Goal: Book appointment/travel/reservation

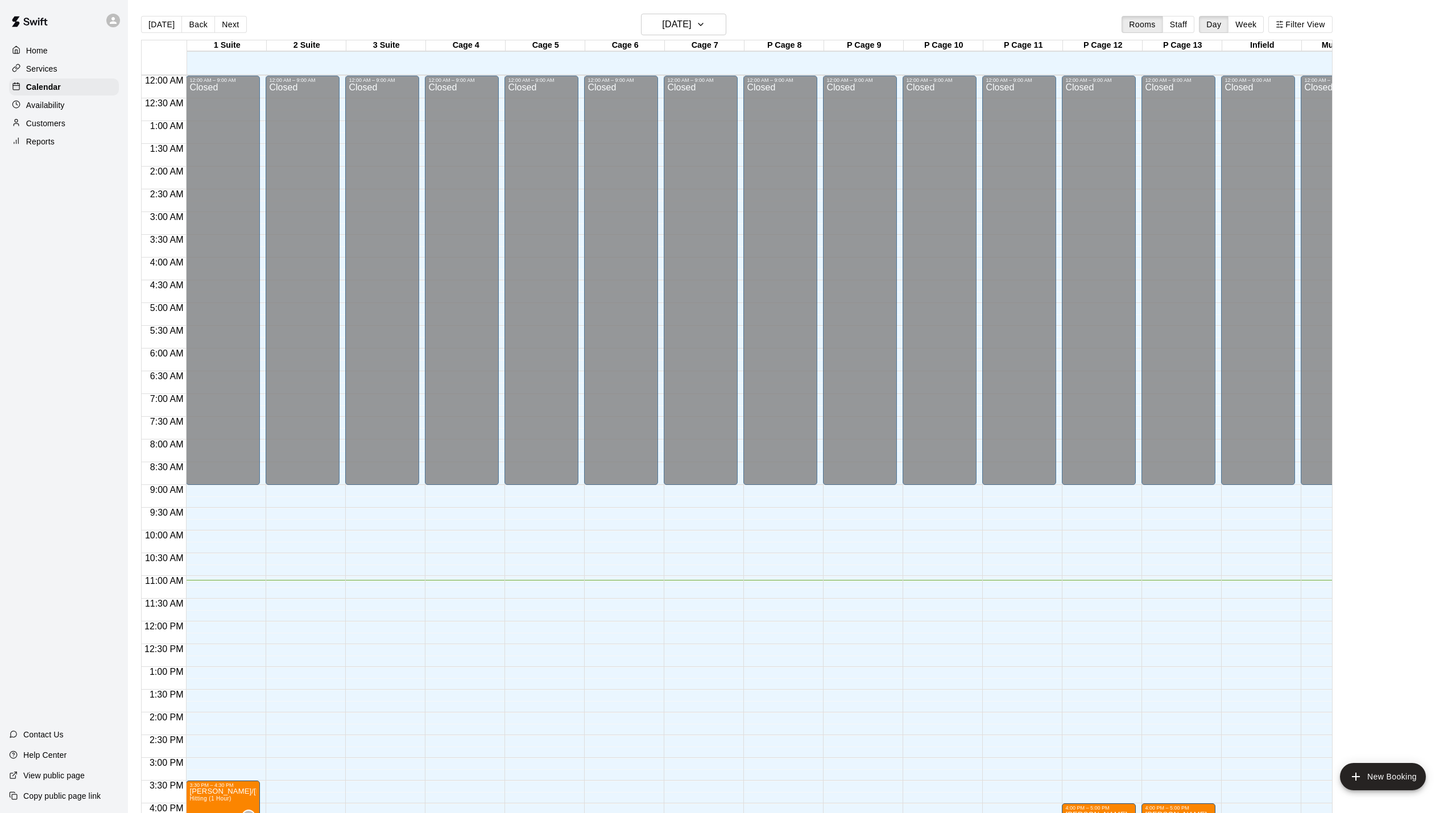
scroll to position [307, 0]
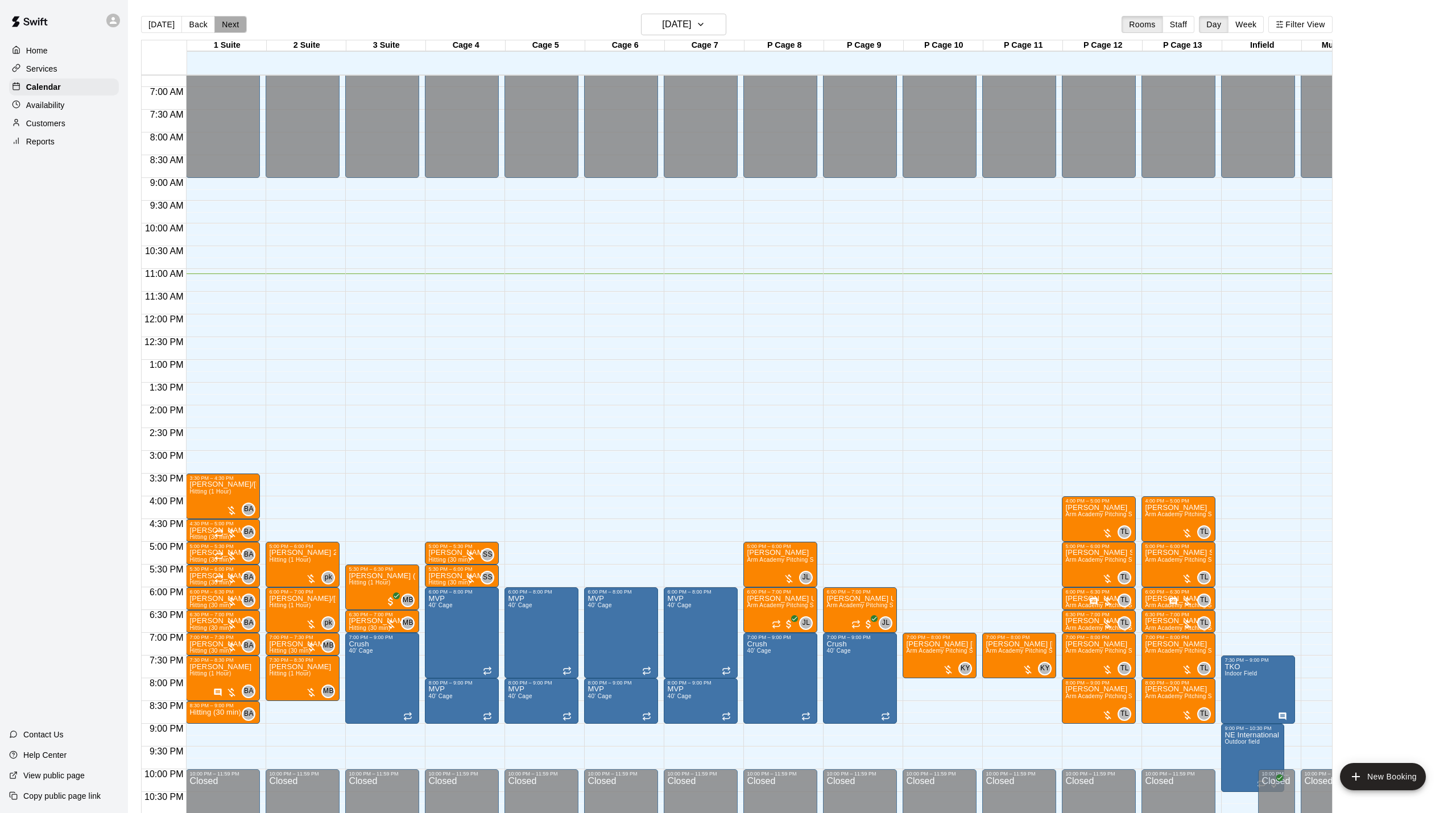
click at [233, 22] on button "Next" at bounding box center [230, 24] width 32 height 17
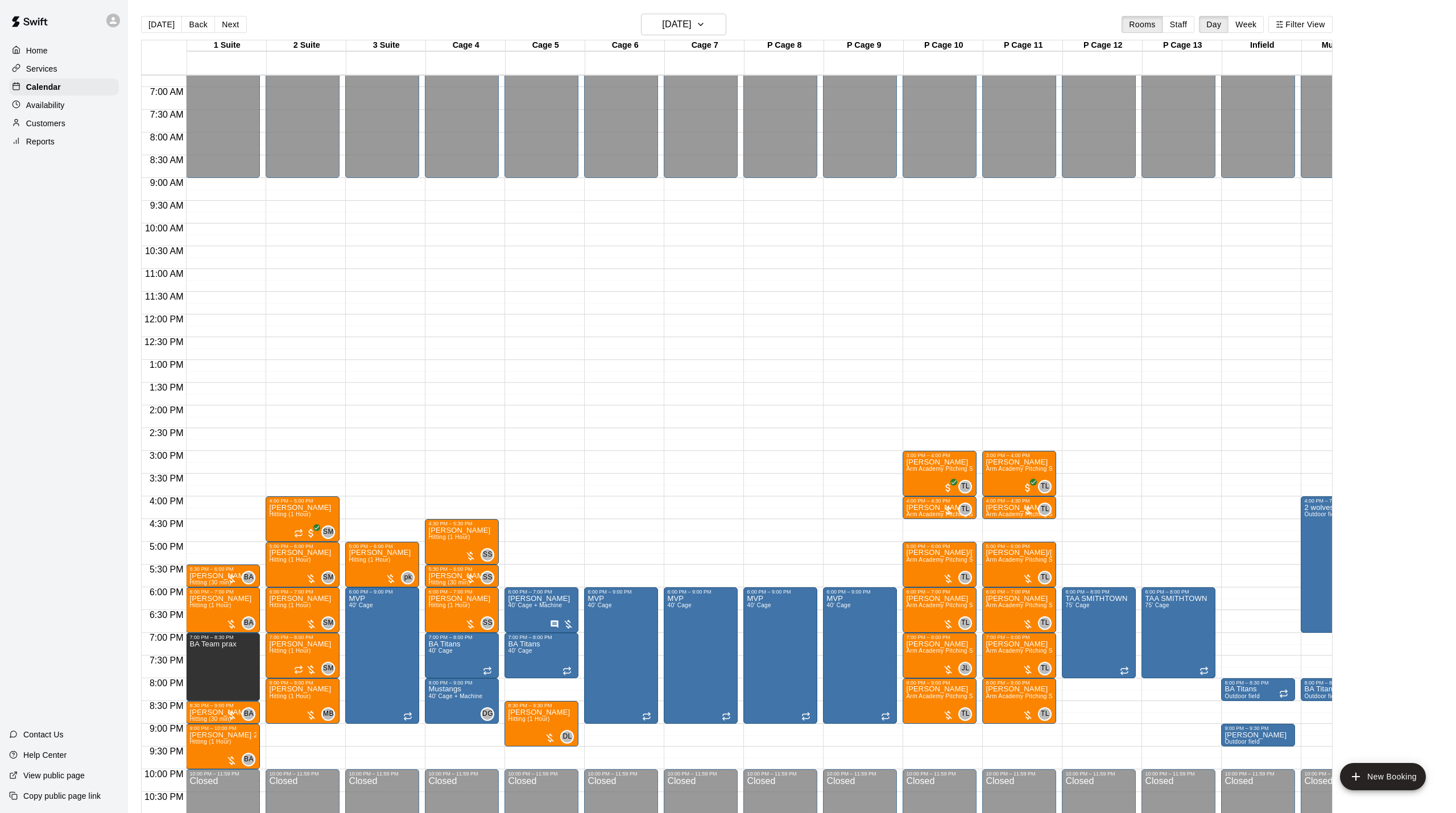
scroll to position [341, 0]
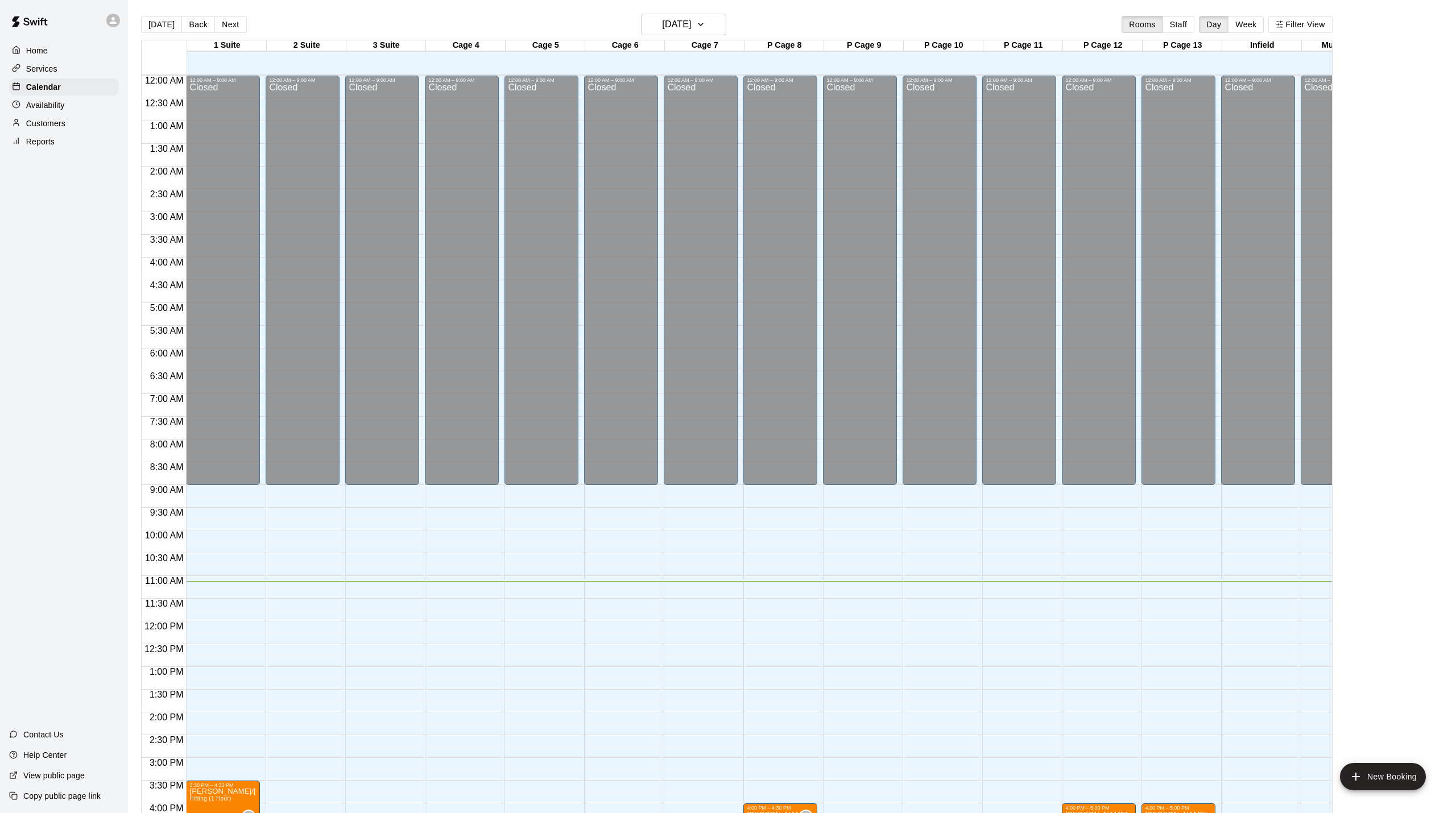
scroll to position [307, 0]
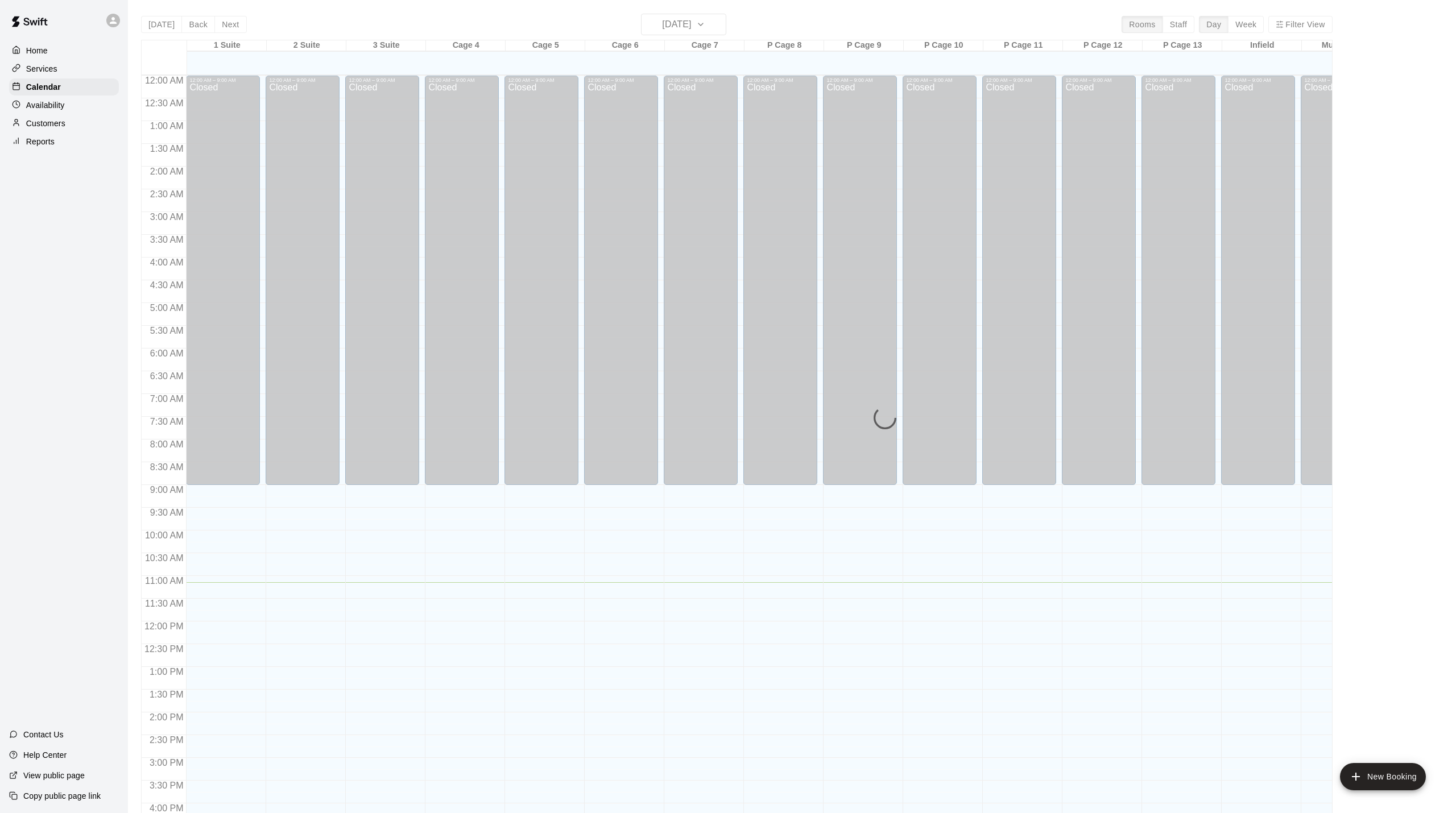
scroll to position [307, 0]
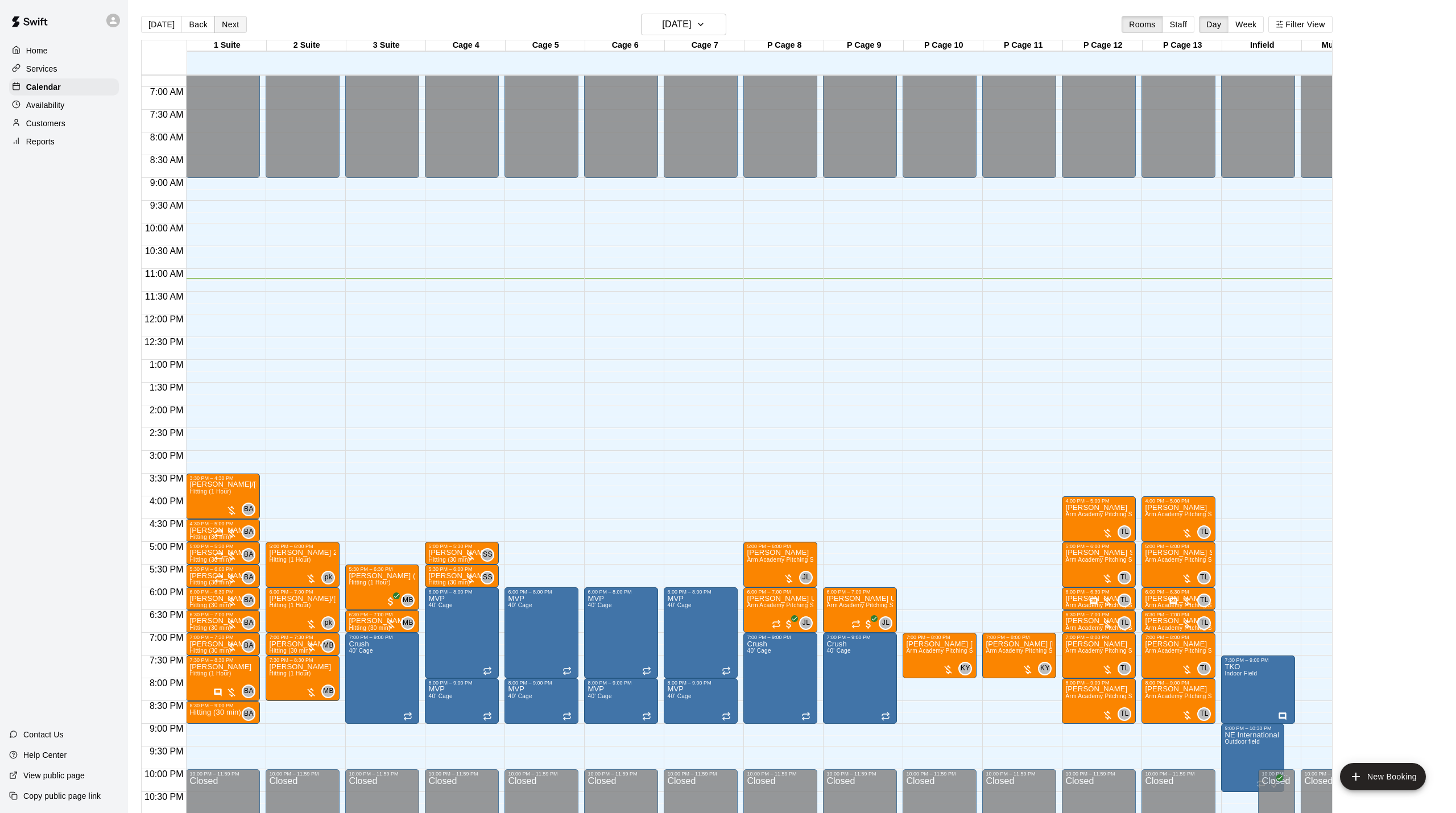
click at [227, 26] on button "Next" at bounding box center [230, 24] width 32 height 17
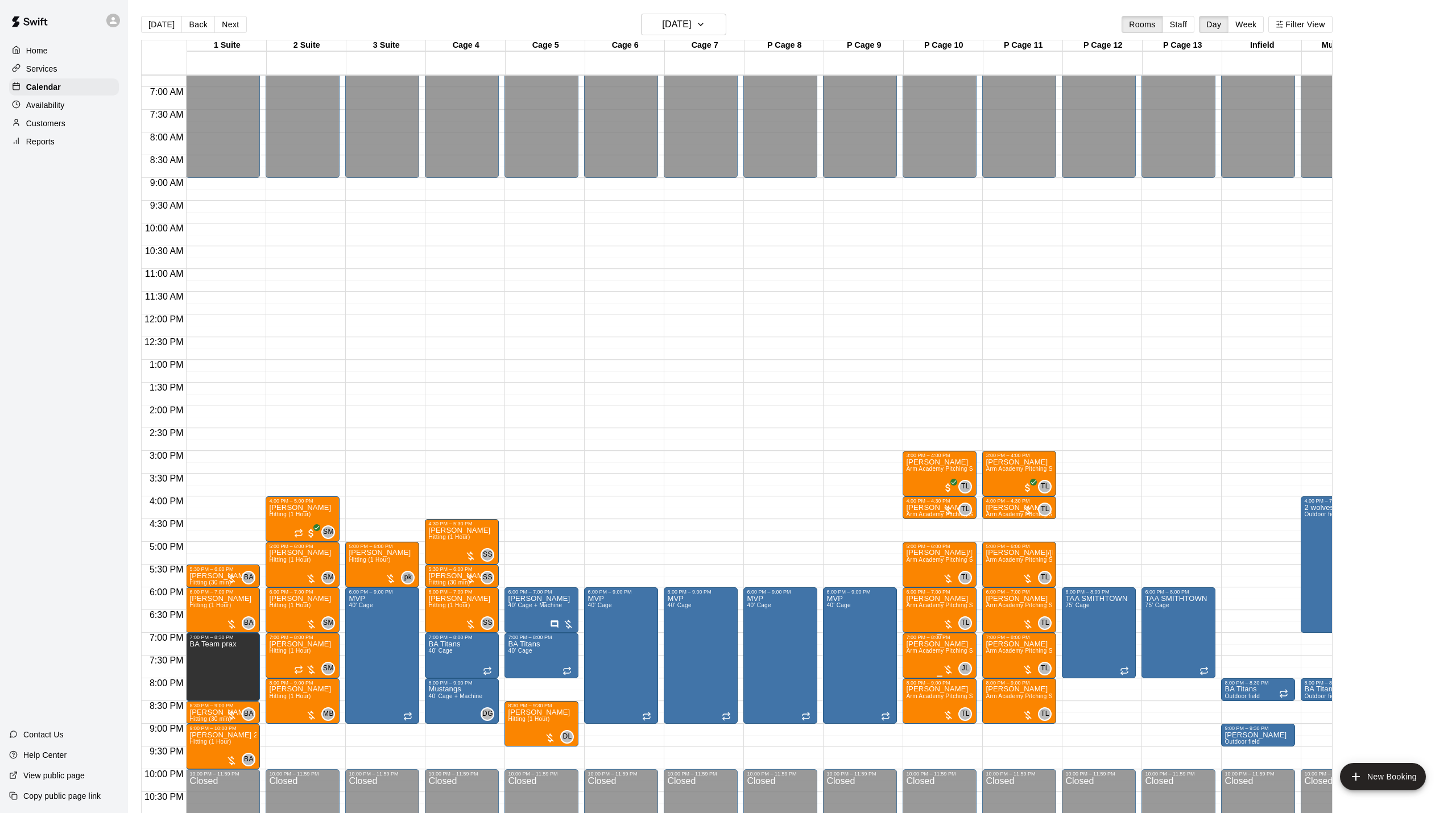
scroll to position [341, 0]
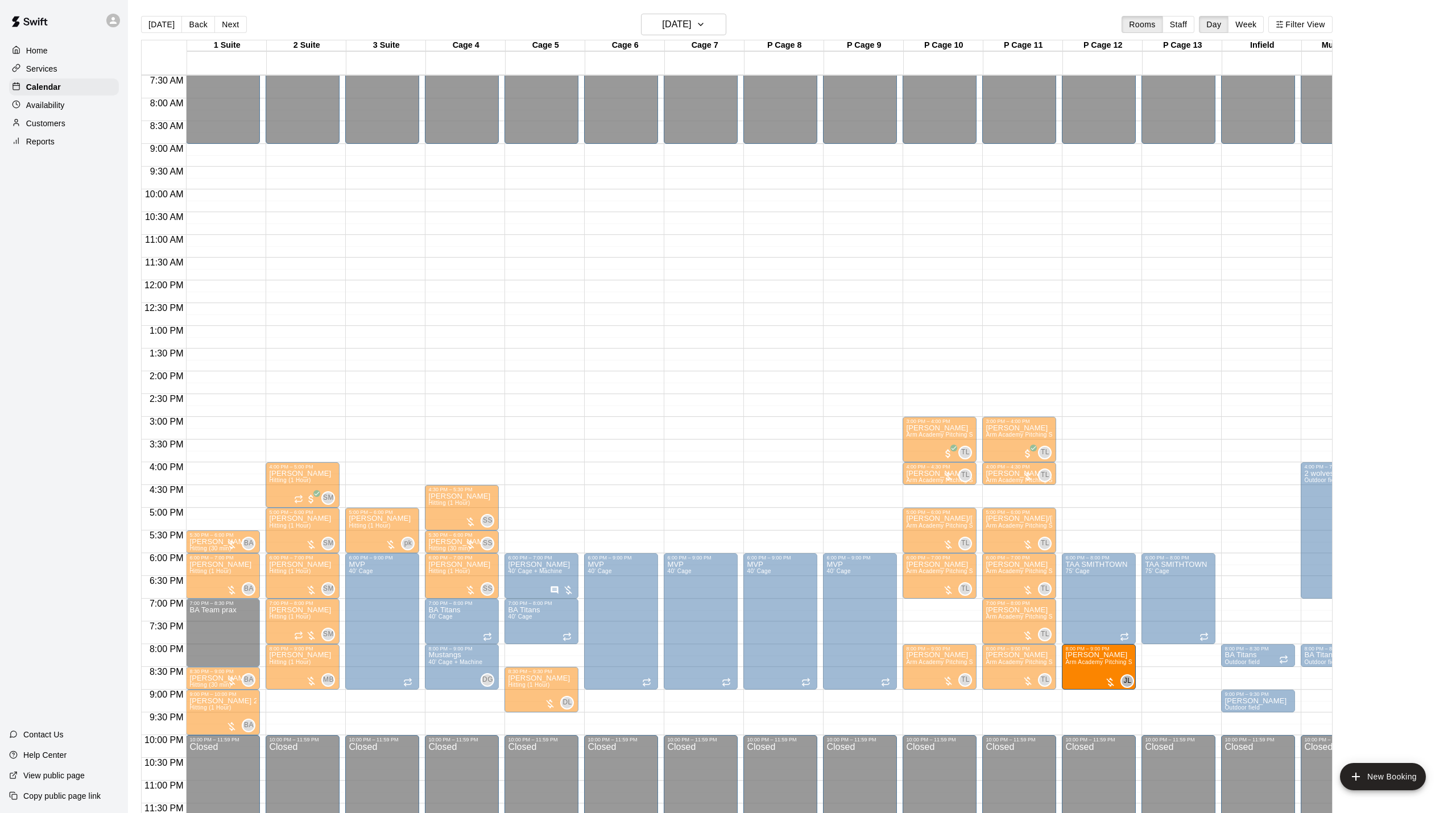
drag, startPoint x: 1049, startPoint y: 672, endPoint x: 1082, endPoint y: 675, distance: 33.1
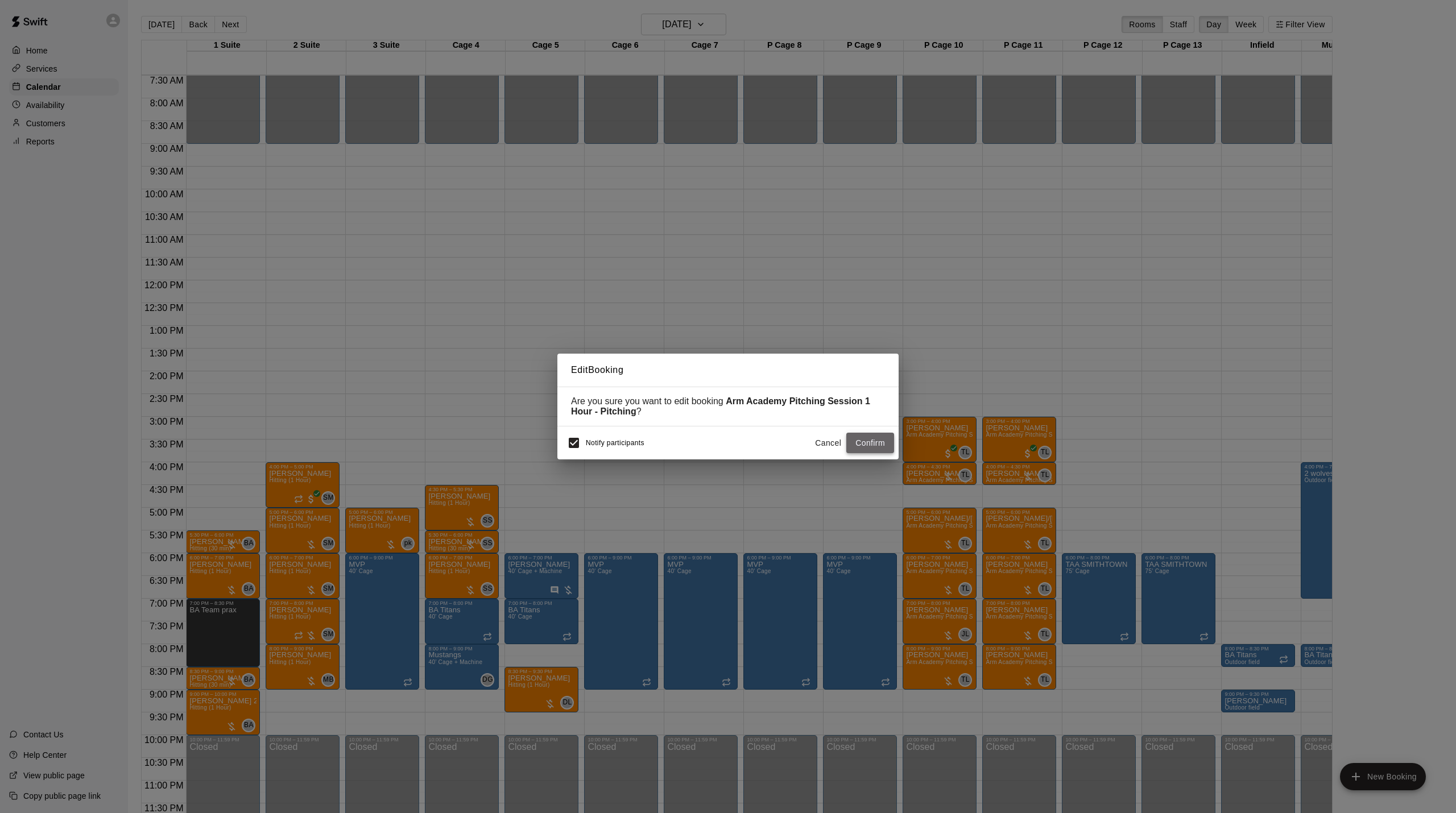
click at [874, 446] on button "Confirm" at bounding box center [870, 443] width 48 height 21
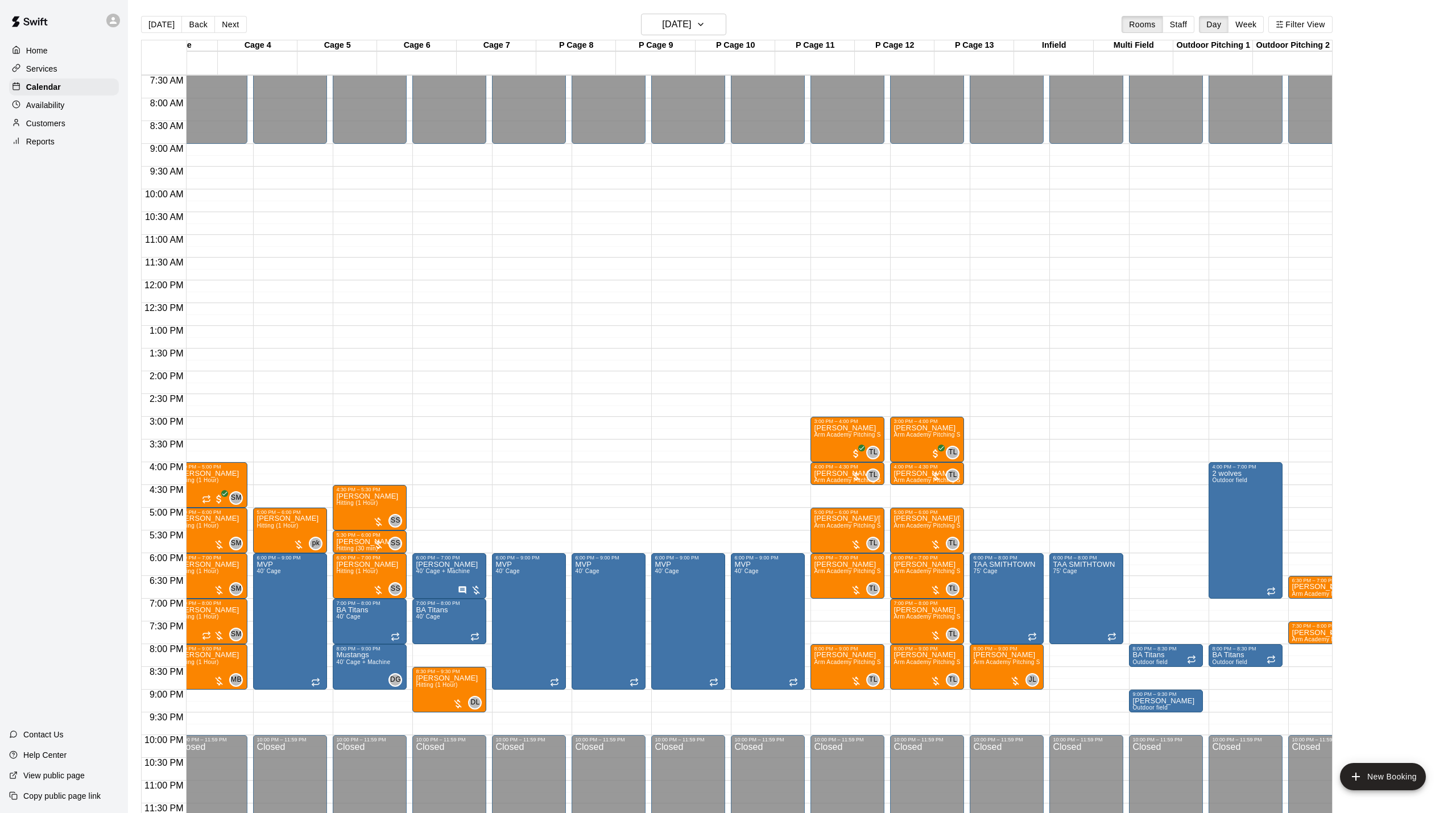
scroll to position [0, 78]
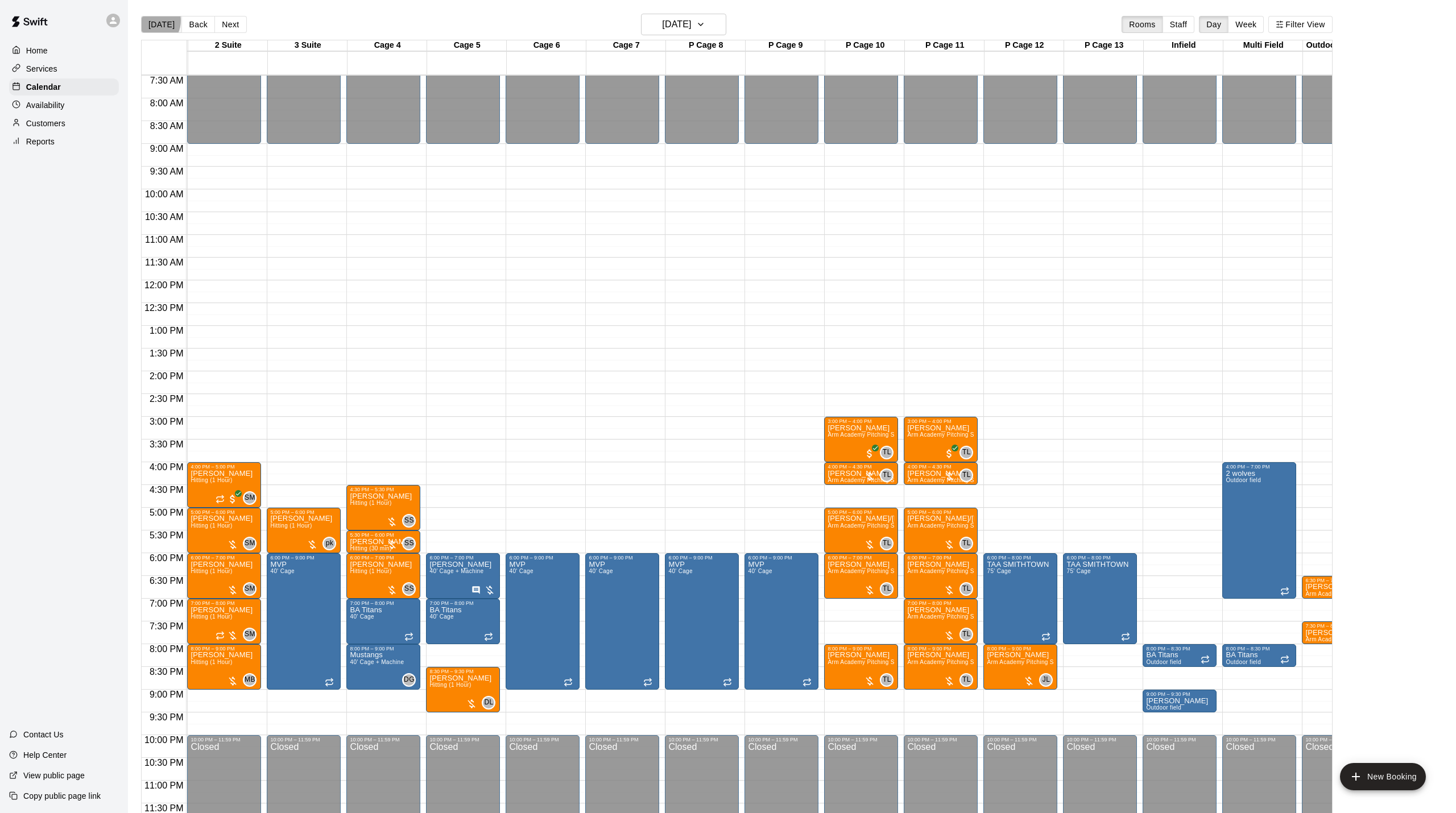
click at [150, 20] on button "[DATE]" at bounding box center [161, 24] width 41 height 17
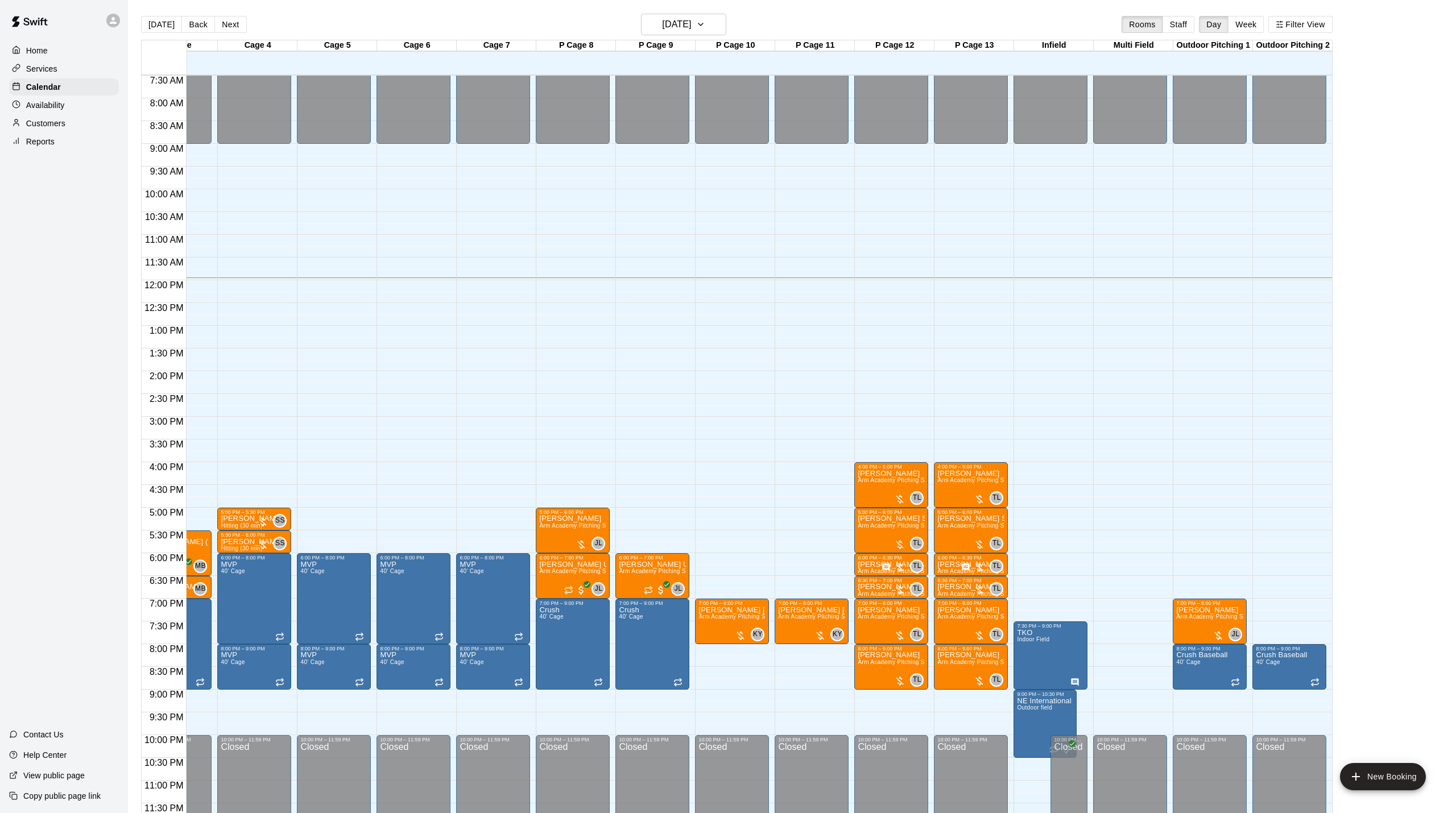
scroll to position [13, 0]
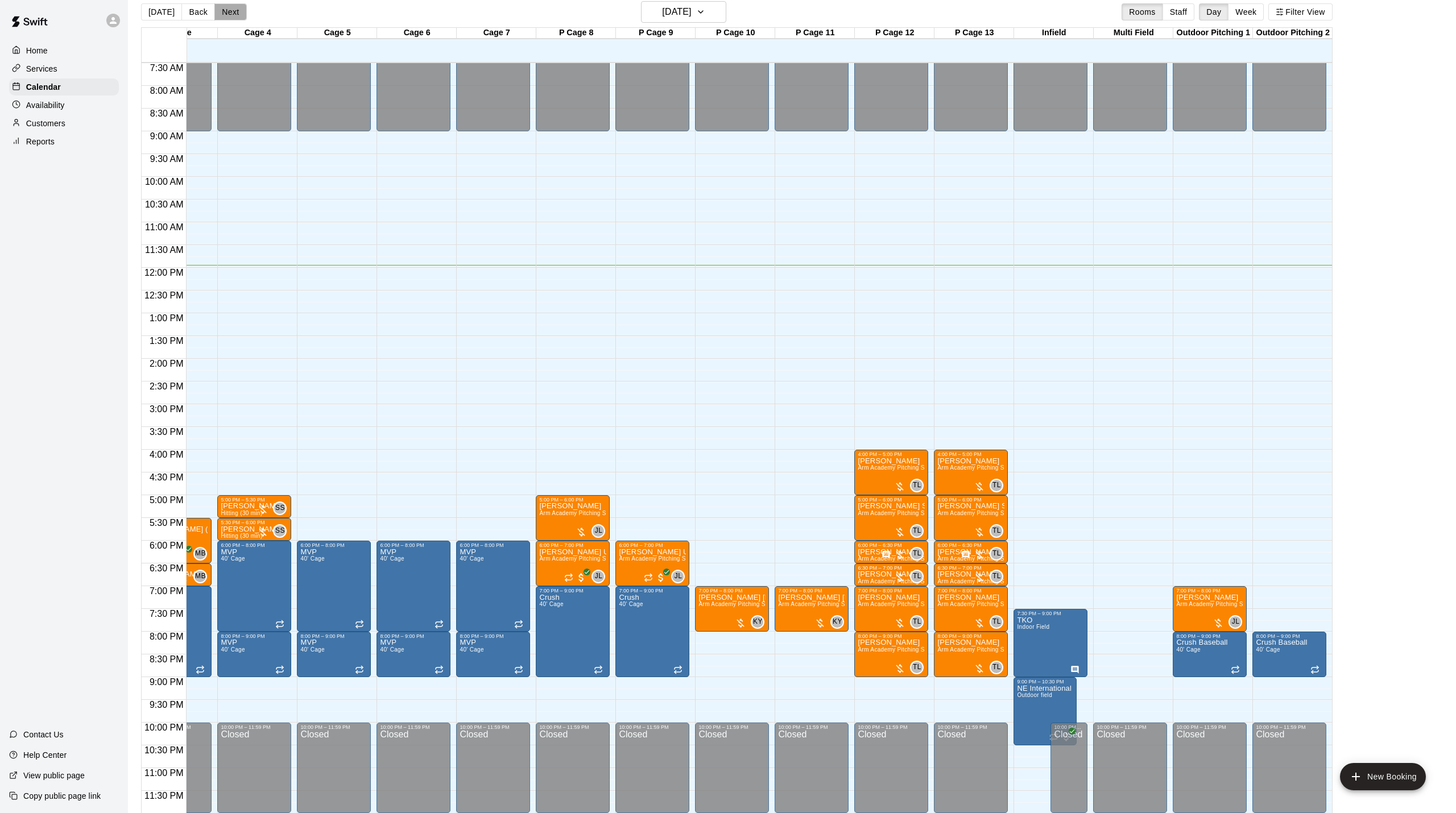
click at [237, 16] on button "Next" at bounding box center [230, 11] width 32 height 17
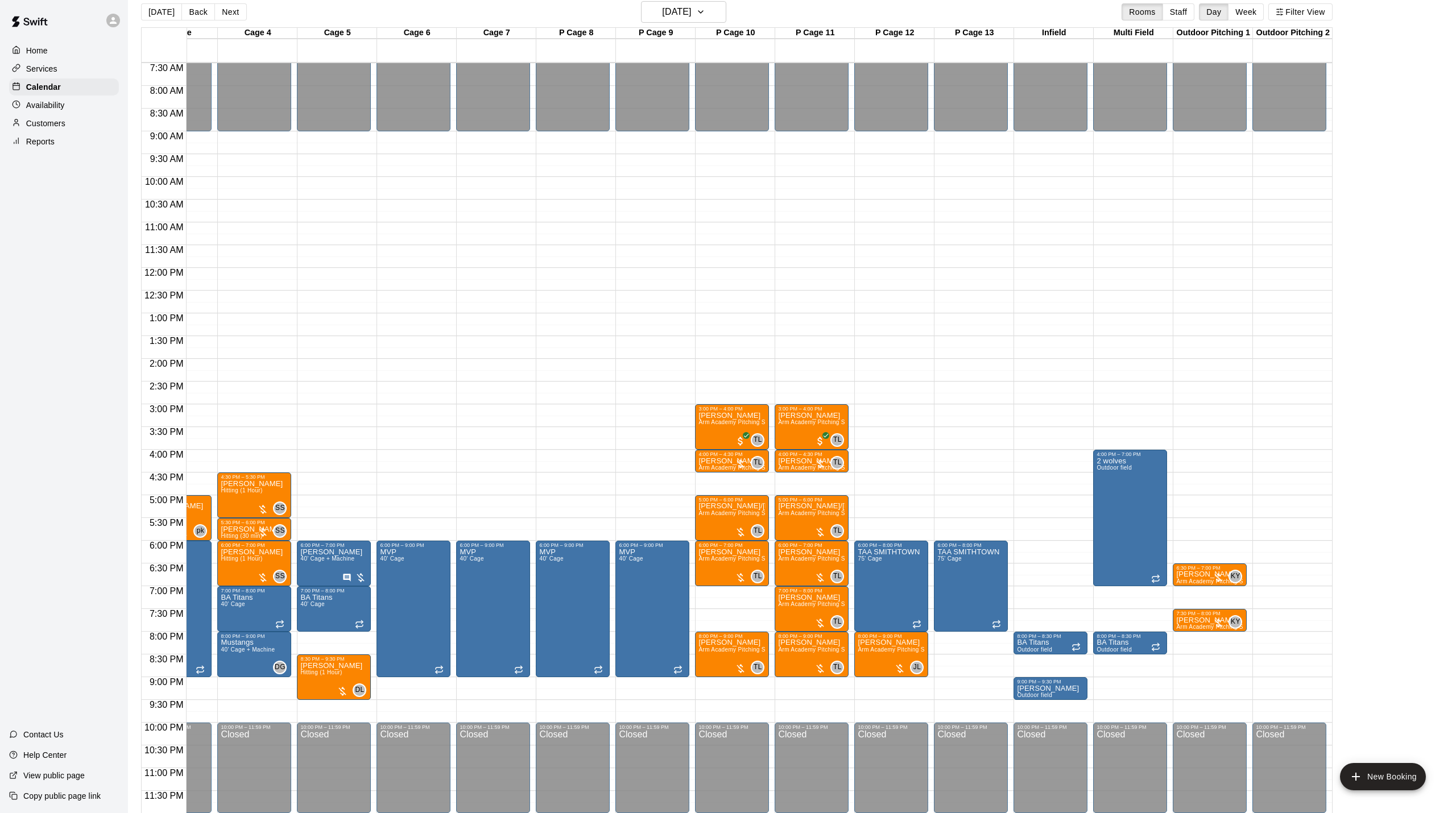
scroll to position [0, 207]
click at [691, 11] on h6 "[DATE]" at bounding box center [676, 12] width 29 height 16
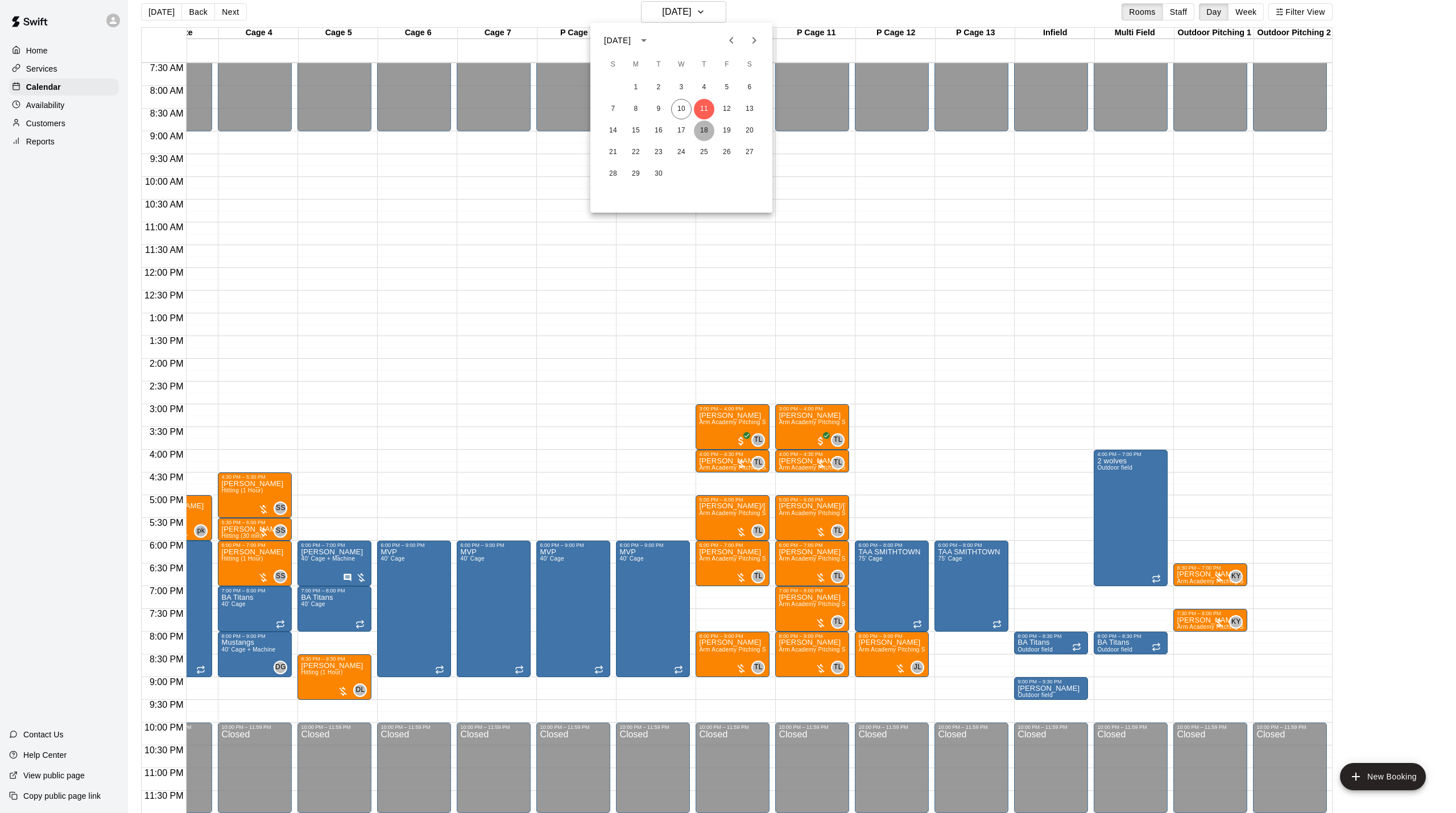
click at [701, 129] on button "18" at bounding box center [704, 131] width 20 height 20
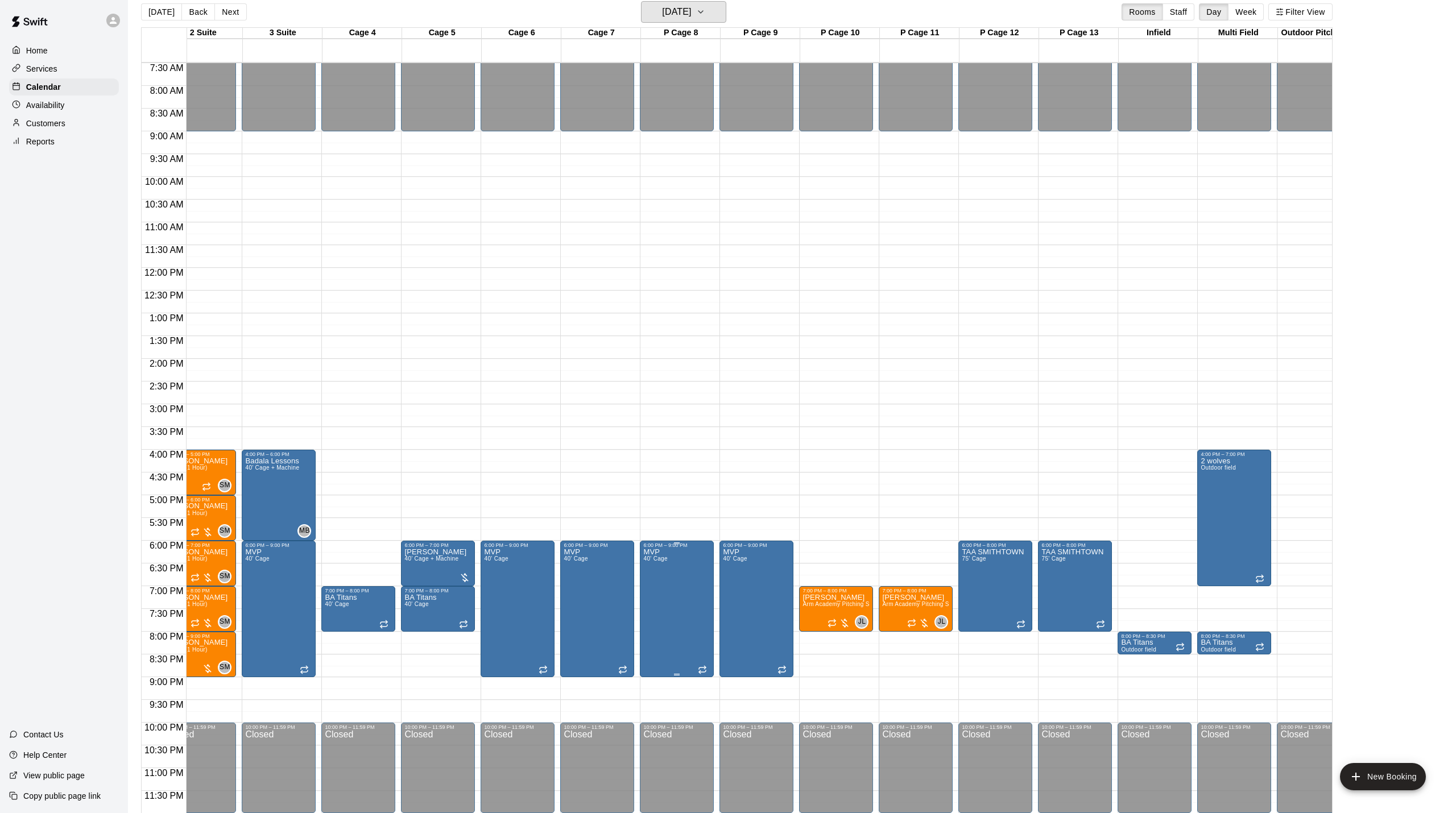
scroll to position [0, 208]
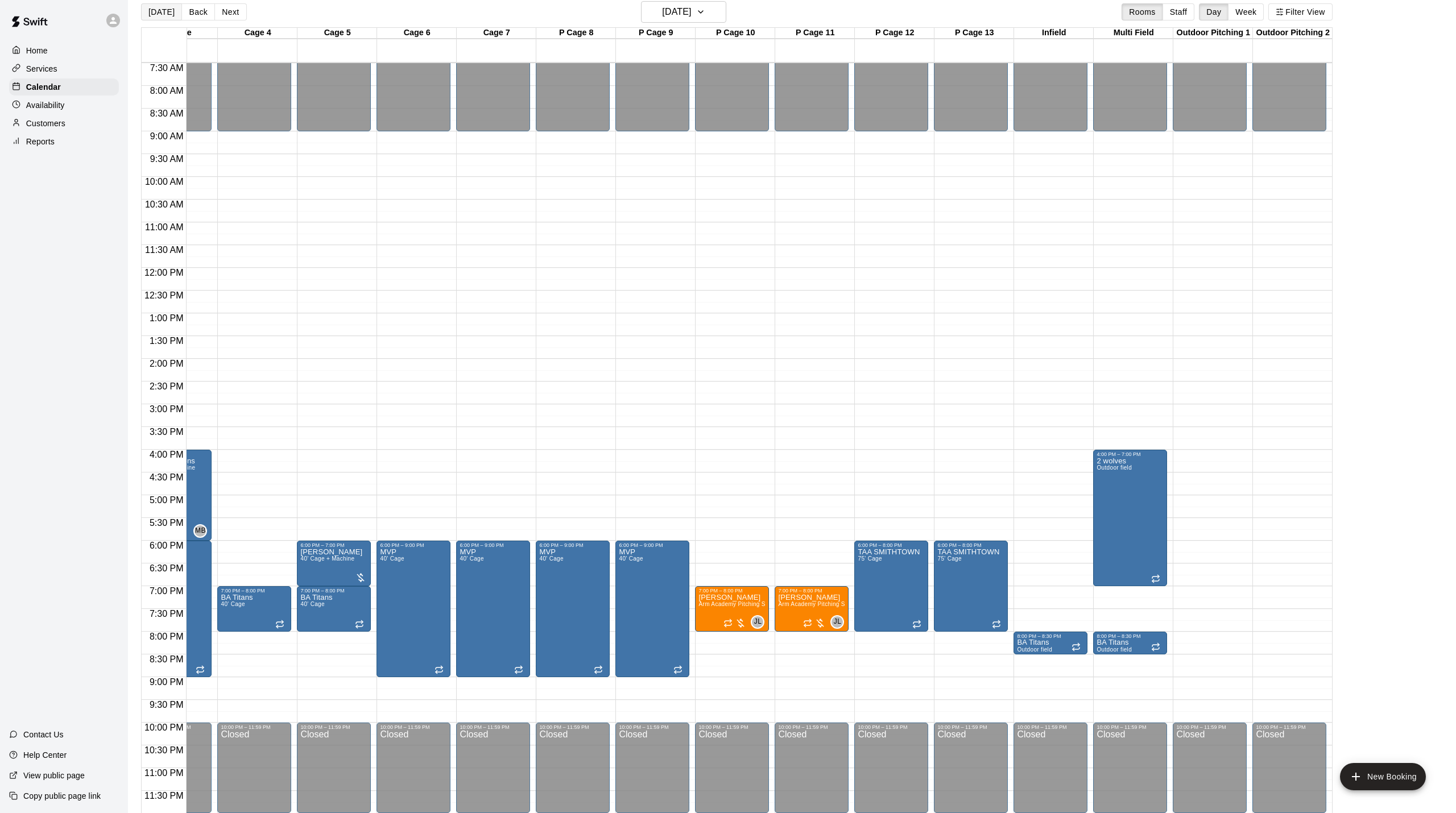
click at [166, 16] on button "[DATE]" at bounding box center [161, 11] width 41 height 17
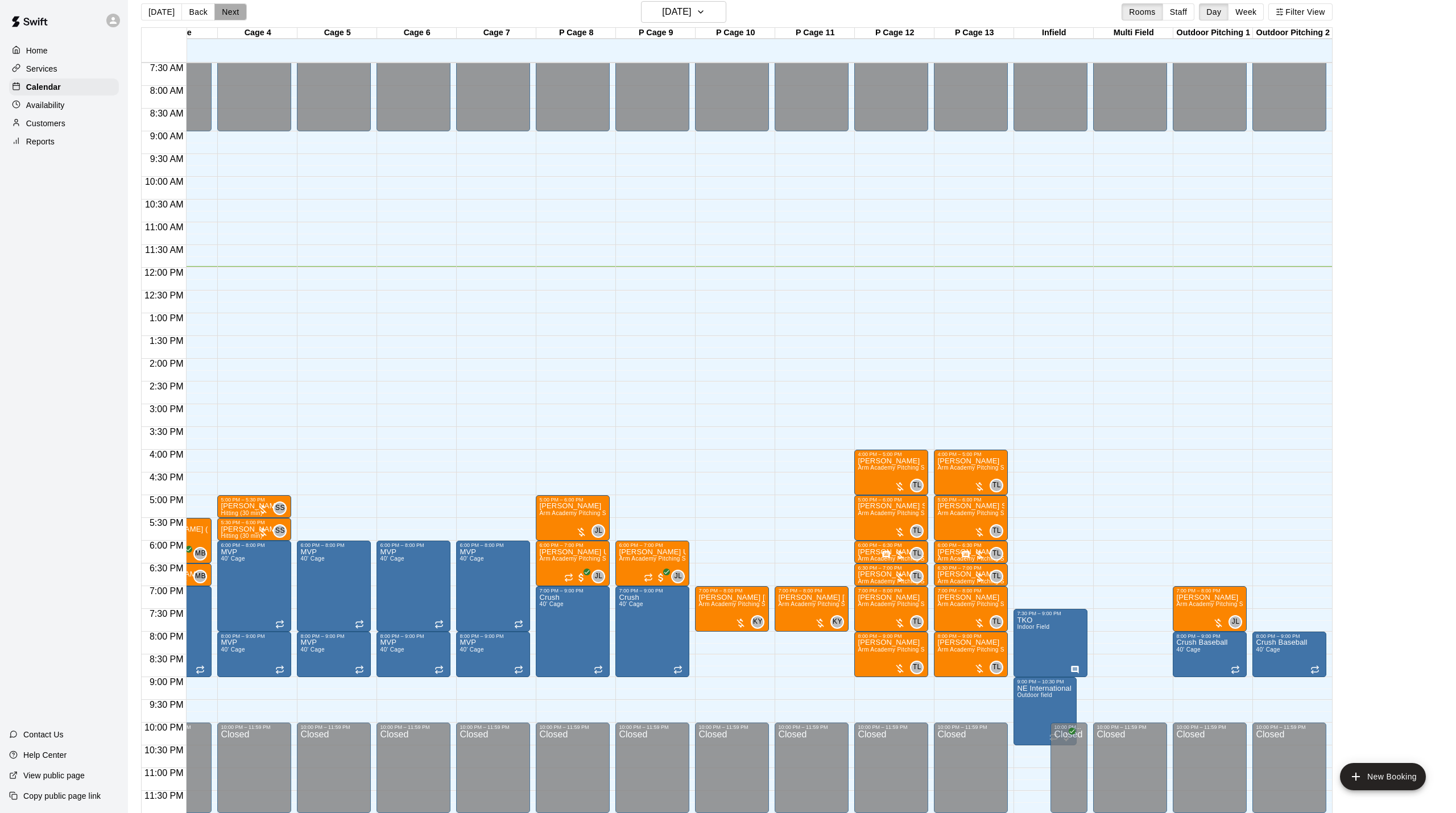
click at [231, 4] on button "Next" at bounding box center [230, 11] width 32 height 17
